Goal: Task Accomplishment & Management: Manage account settings

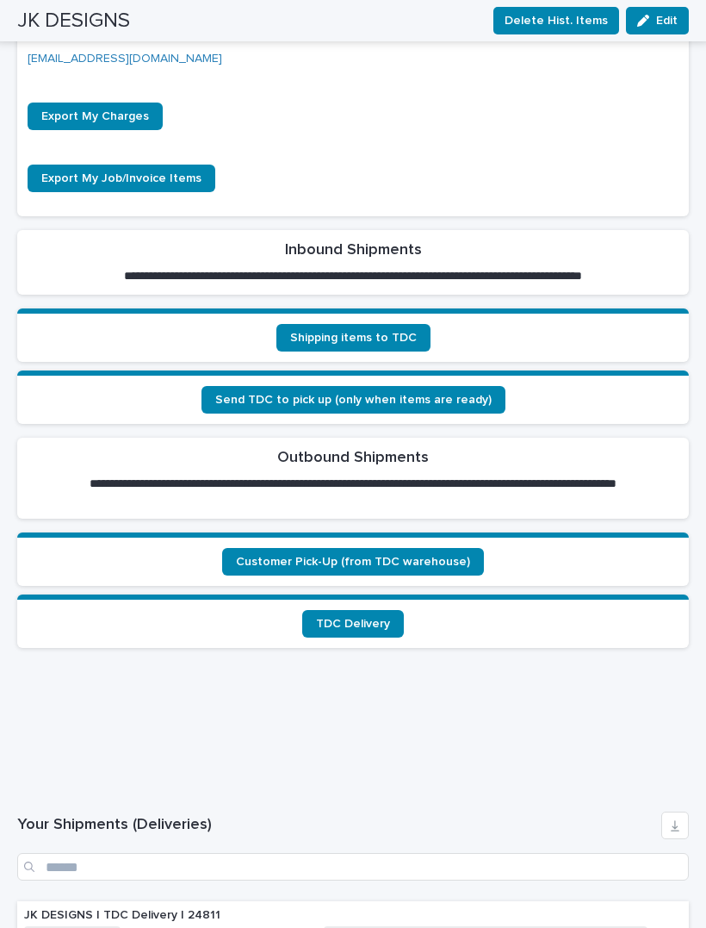
scroll to position [653, 0]
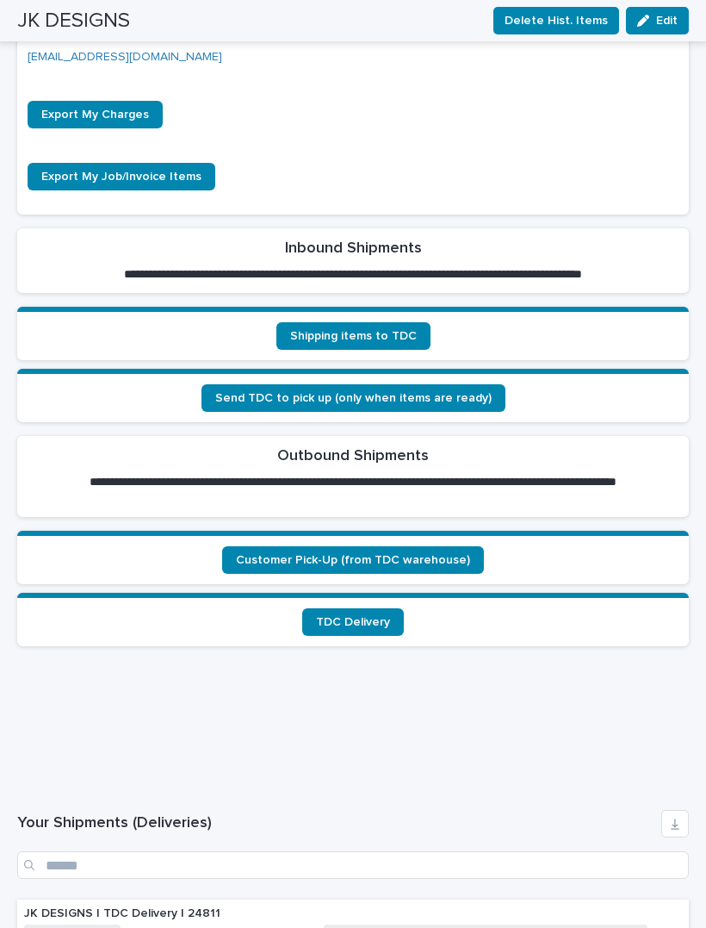
click at [279, 554] on span "Customer Pick-Up (from TDC warehouse)" at bounding box center [353, 560] width 234 height 12
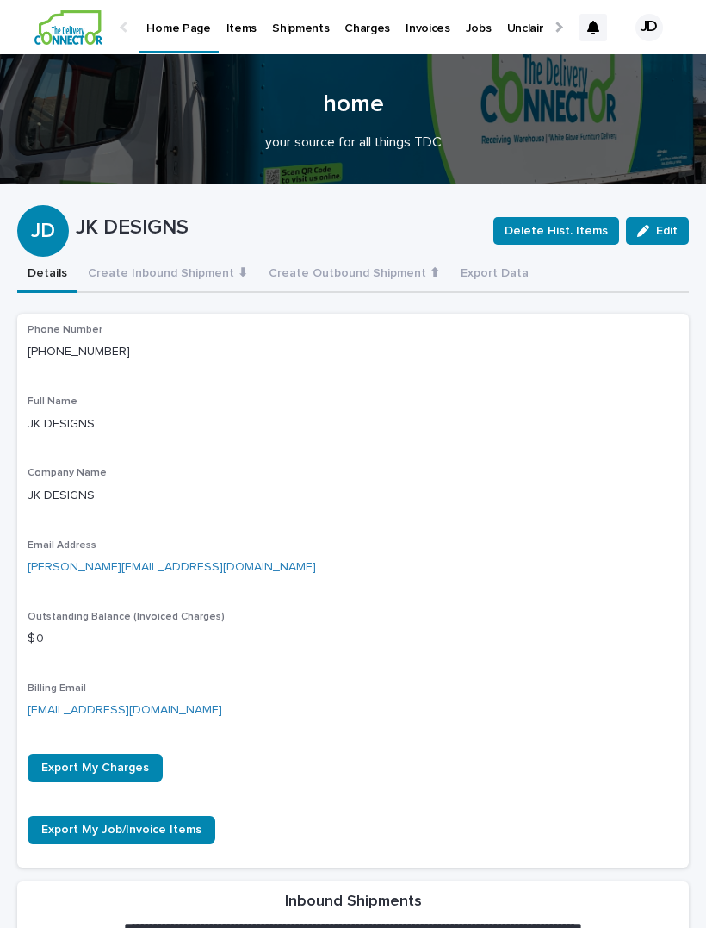
click at [234, 31] on p "Items" at bounding box center [241, 18] width 30 height 36
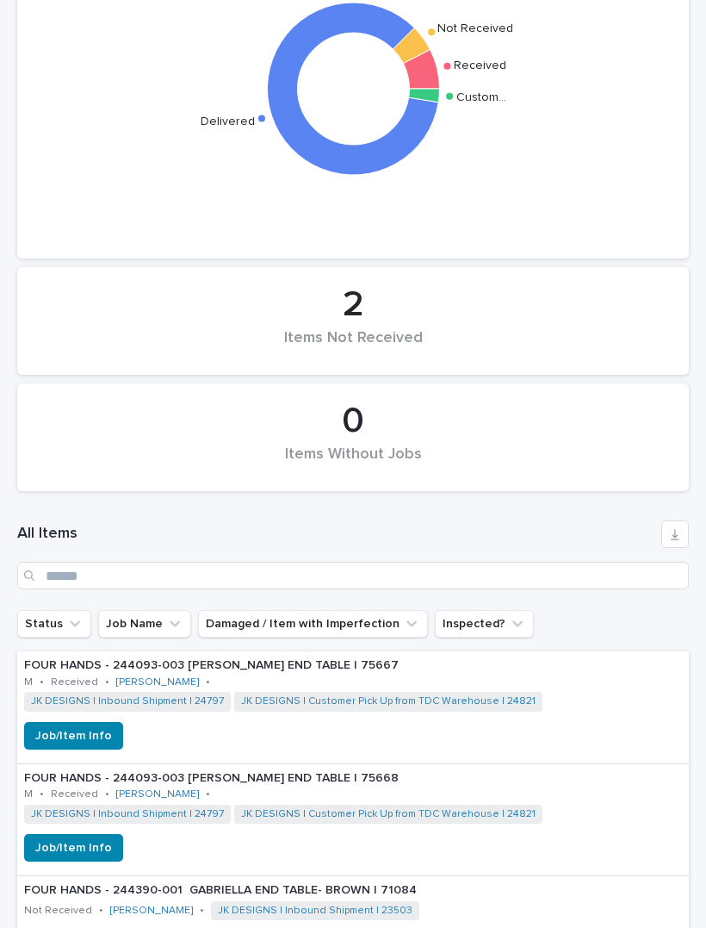
scroll to position [447, 0]
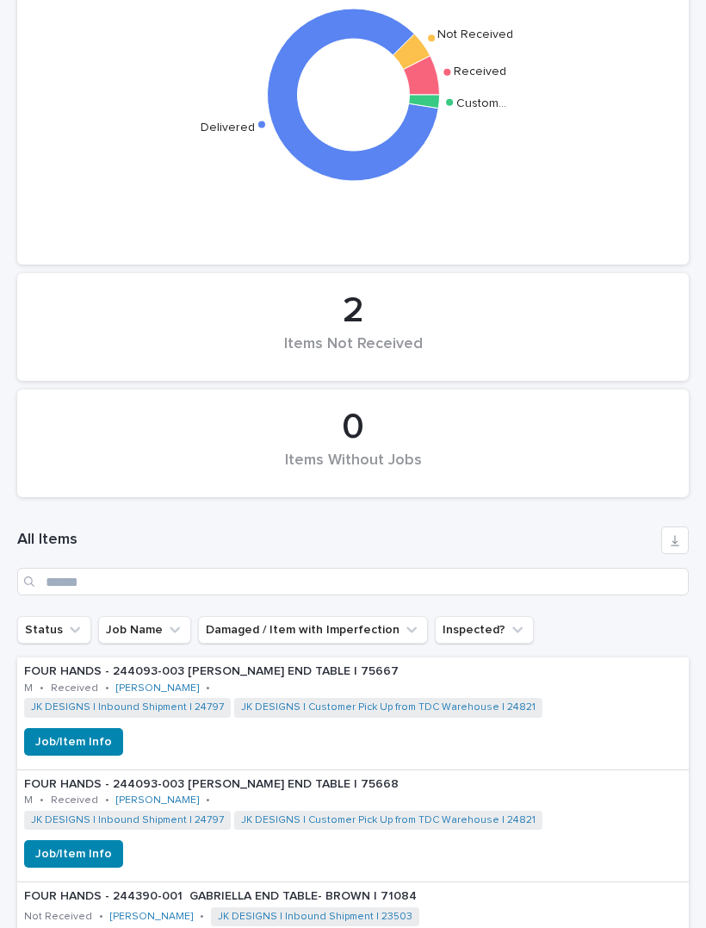
click at [346, 335] on div "Items Not Received" at bounding box center [353, 353] width 613 height 36
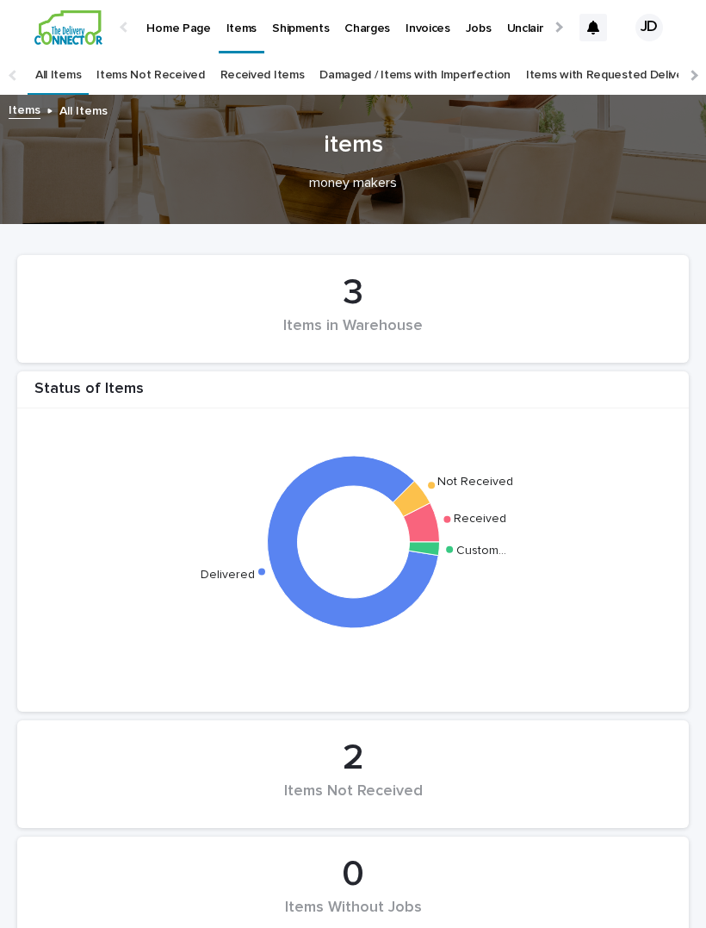
scroll to position [0, 0]
click at [146, 55] on link "Items Not Received" at bounding box center [150, 75] width 108 height 40
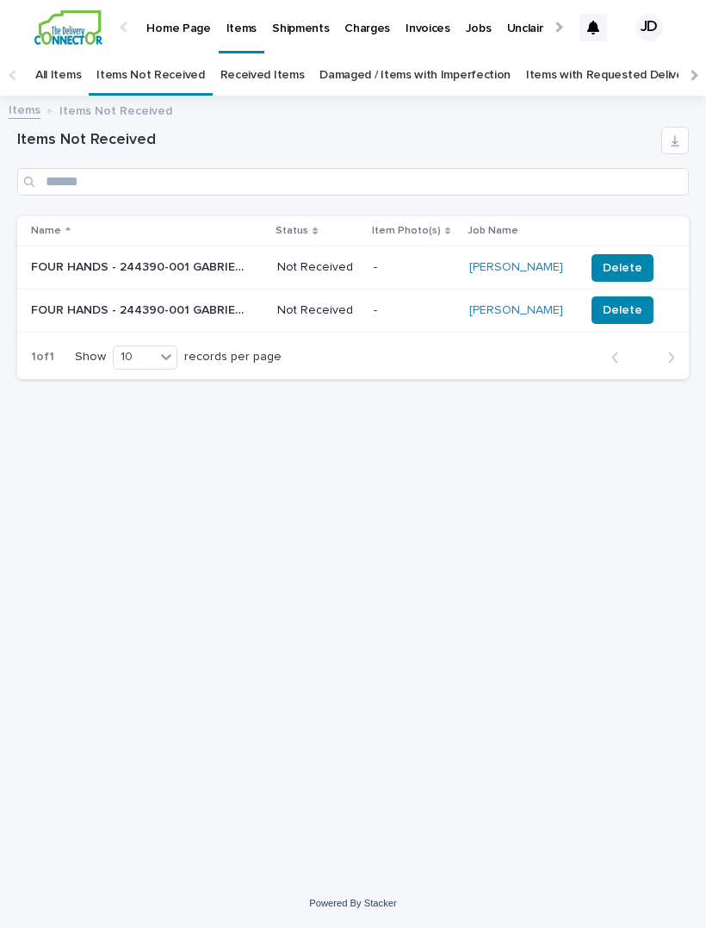
click at [622, 259] on span "Delete" at bounding box center [623, 267] width 40 height 17
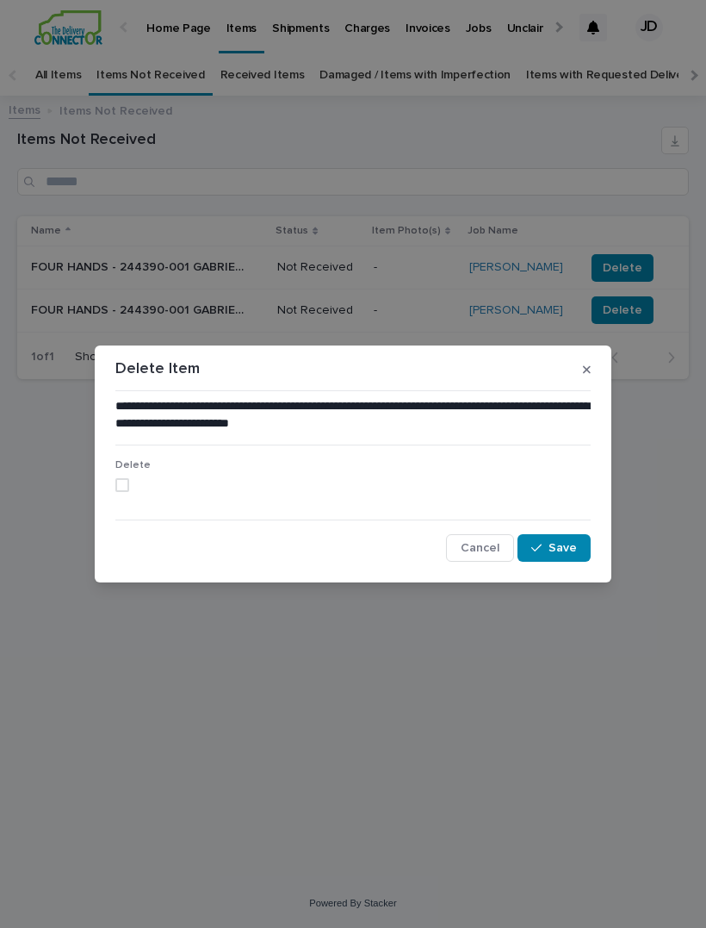
click at [123, 491] on span at bounding box center [122, 485] width 14 height 14
click at [568, 548] on span "Save" at bounding box center [563, 548] width 28 height 12
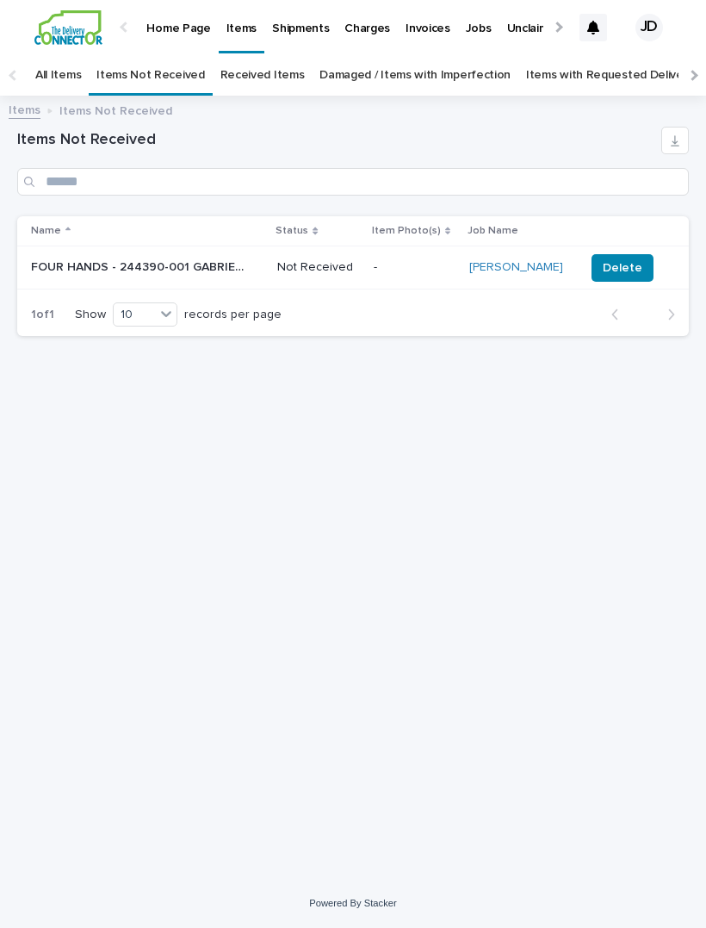
click at [621, 259] on span "Delete" at bounding box center [623, 267] width 40 height 17
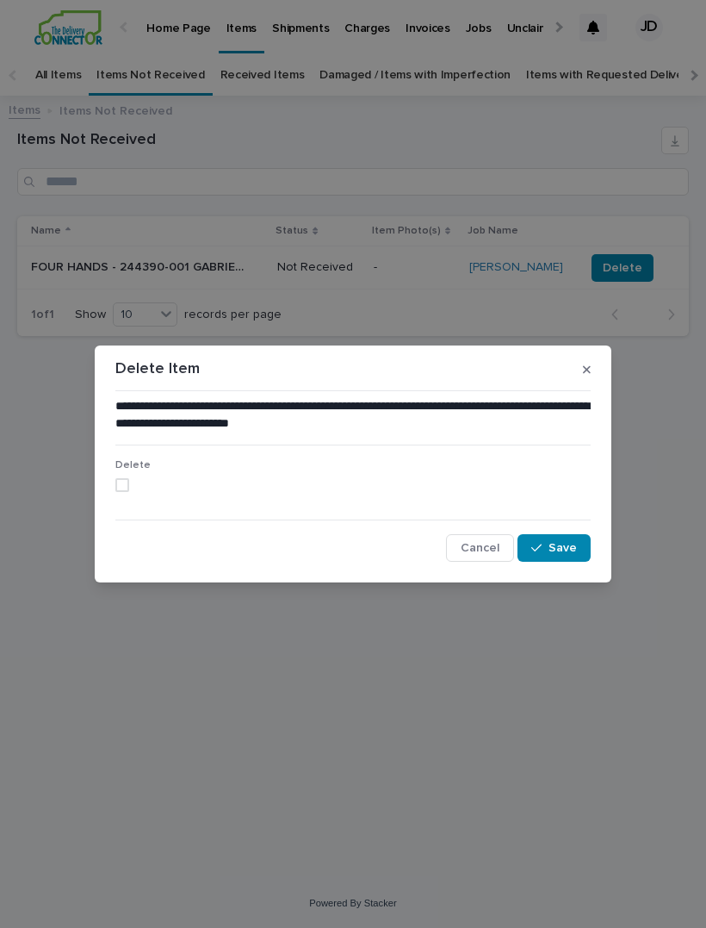
click at [118, 487] on span at bounding box center [122, 485] width 14 height 14
click at [568, 551] on span "Save" at bounding box center [563, 548] width 28 height 12
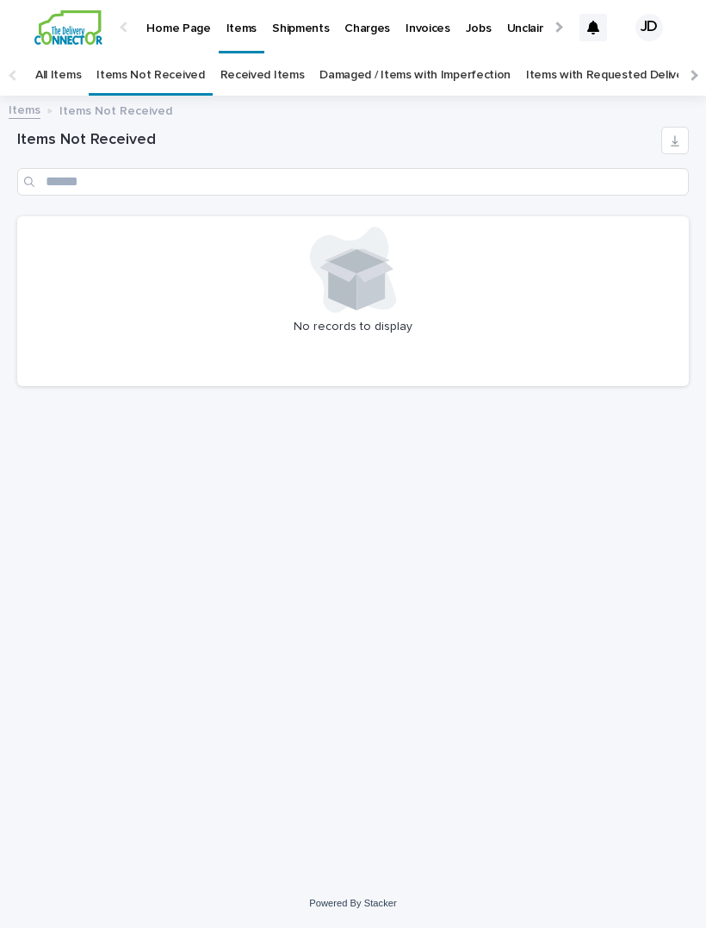
click at [48, 55] on link "All Items" at bounding box center [58, 75] width 46 height 40
